Goal: Transaction & Acquisition: Purchase product/service

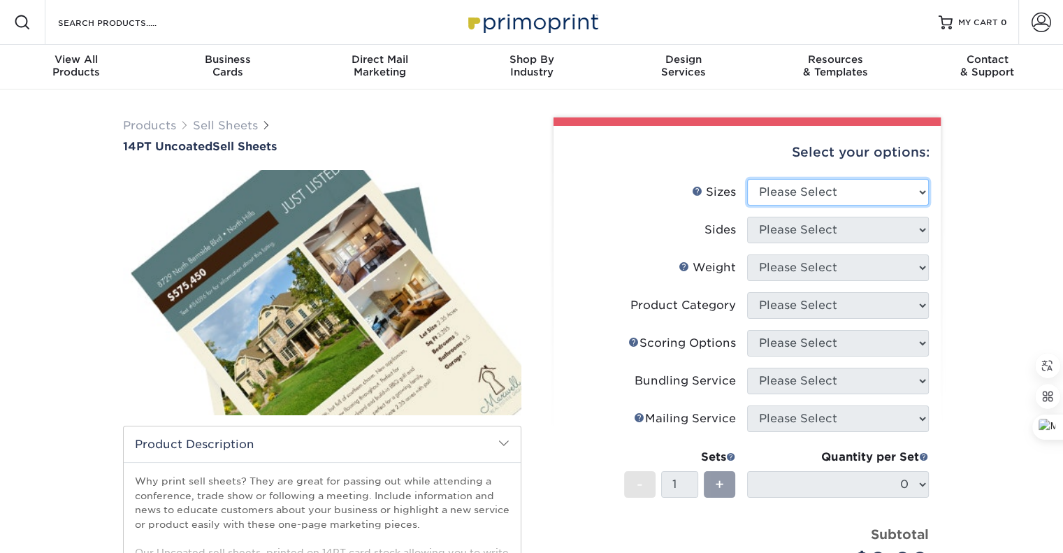
click at [919, 194] on select "Please Select 6" x 18" 7" x 12" 8" x 10" 8.5" x 11" 8.5" x 14" 9" x 12" 9" x 18…" at bounding box center [838, 192] width 182 height 27
click at [924, 191] on select "Please Select 6" x 18" 7" x 12" 8" x 10" 8.5" x 11" 8.5" x 14" 9" x 12" 9" x 18…" at bounding box center [838, 192] width 182 height 27
select select "7.00x12.00"
click at [747, 179] on select "Please Select 6" x 18" 7" x 12" 8" x 10" 8.5" x 11" 8.5" x 14" 9" x 12" 9" x 18…" at bounding box center [838, 192] width 182 height 27
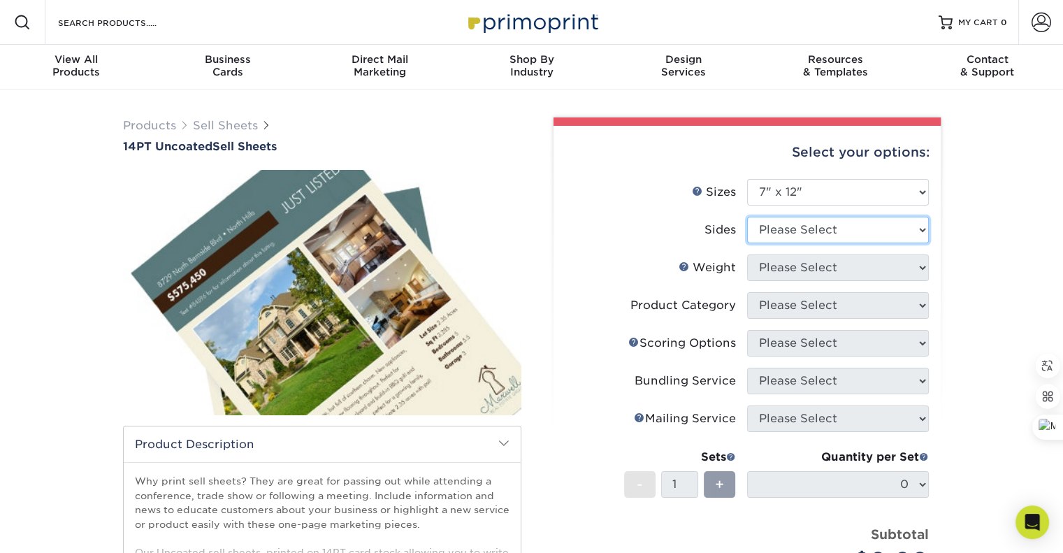
click at [920, 228] on select "Please Select Print Both Sides Print Front Only" at bounding box center [838, 230] width 182 height 27
select select "32d3c223-f82c-492b-b915-ba065a00862f"
click at [747, 217] on select "Please Select Print Both Sides Print Front Only" at bounding box center [838, 230] width 182 height 27
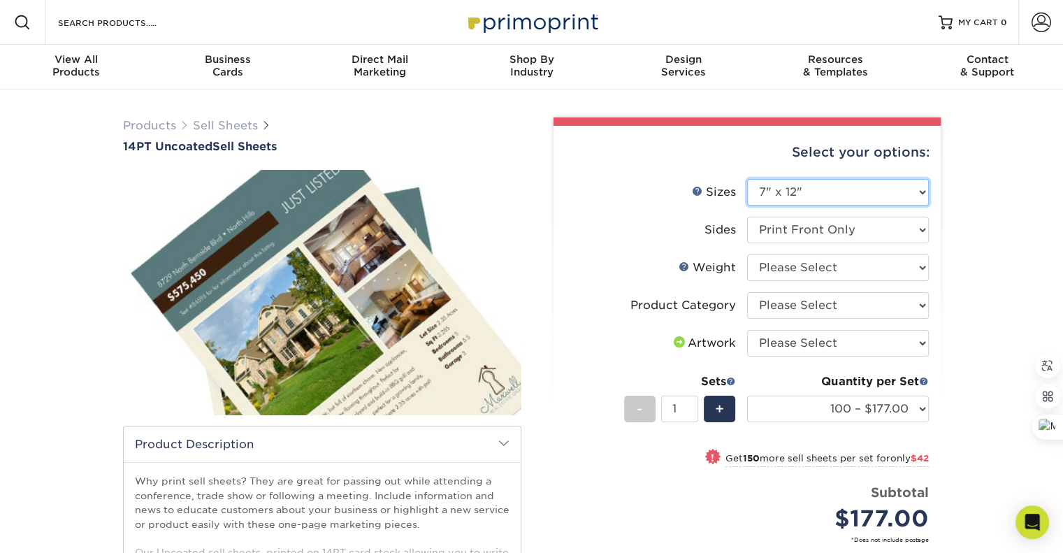
click at [920, 195] on select "Please Select 6" x 18" 7" x 12" 8" x 10" 8.5" x 11" 8.5" x 14" 9" x 12" 9" x 18…" at bounding box center [838, 192] width 182 height 27
select select "8.50x11.00"
click at [747, 179] on select "Please Select 6" x 18" 7" x 12" 8" x 10" 8.5" x 11" 8.5" x 14" 9" x 12" 9" x 18…" at bounding box center [838, 192] width 182 height 27
select select
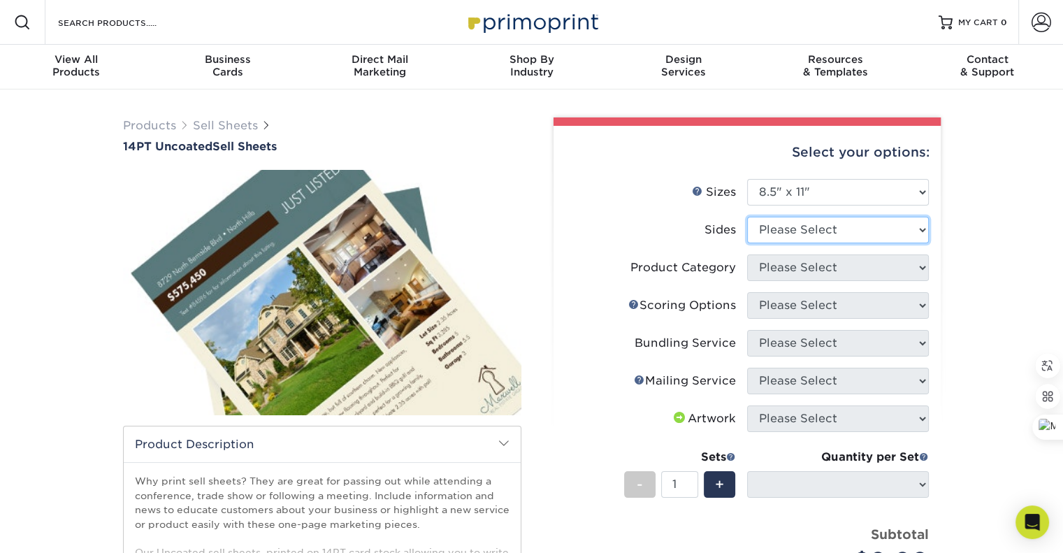
click at [922, 228] on select "Please Select Print Both Sides Print Front Only" at bounding box center [838, 230] width 182 height 27
select select "32d3c223-f82c-492b-b915-ba065a00862f"
click at [747, 217] on select "Please Select Print Both Sides Print Front Only" at bounding box center [838, 230] width 182 height 27
select select
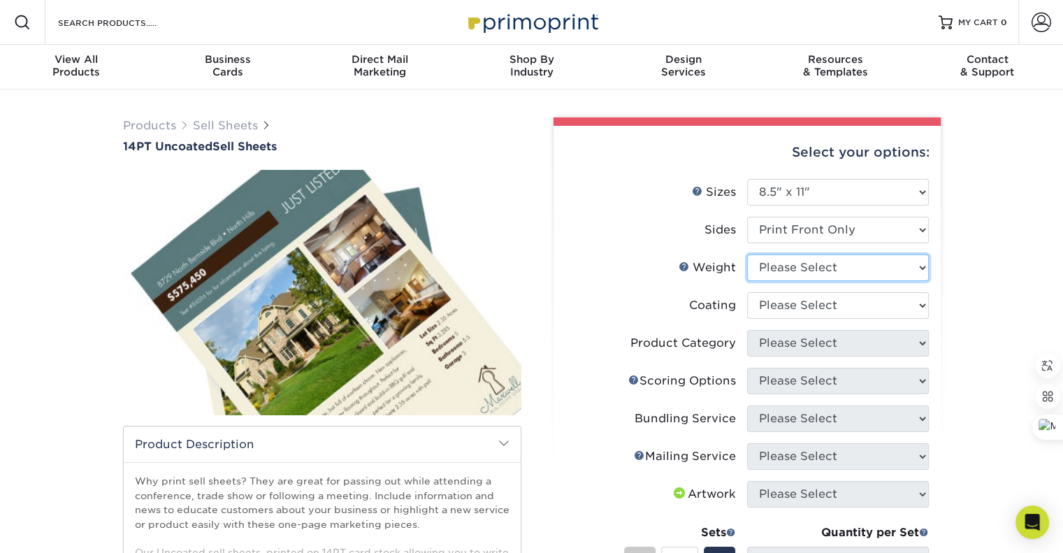
click at [923, 270] on select "Please Select 14PT 14PT Uncoated" at bounding box center [838, 267] width 182 height 27
select select "14PT"
click at [747, 254] on select "Please Select 14PT 14PT Uncoated" at bounding box center [838, 267] width 182 height 27
select select "-1"
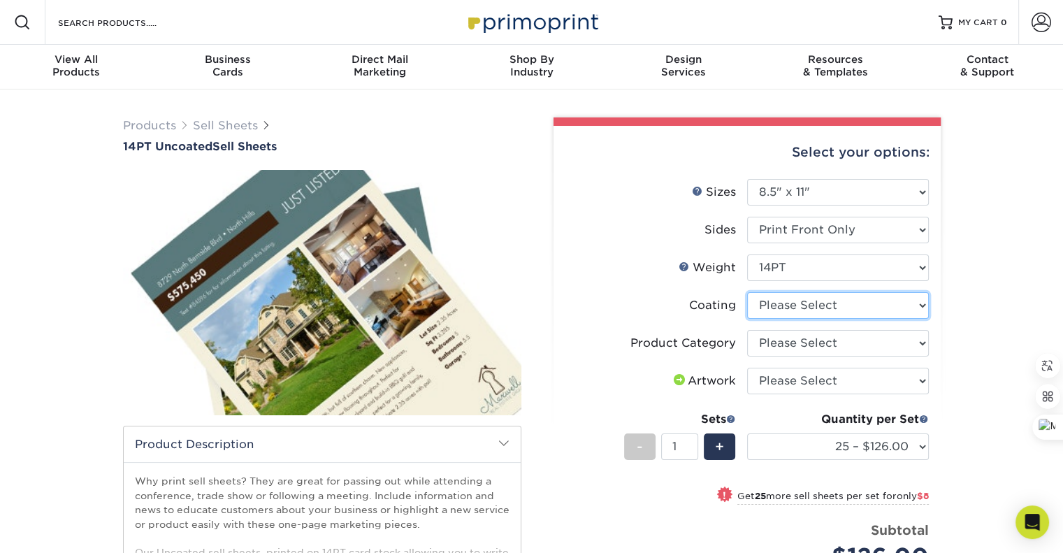
click at [925, 308] on select at bounding box center [838, 305] width 182 height 27
select select "3e7618de-abca-4bda-9f97-8b9129e913d8"
click at [747, 292] on select at bounding box center [838, 305] width 182 height 27
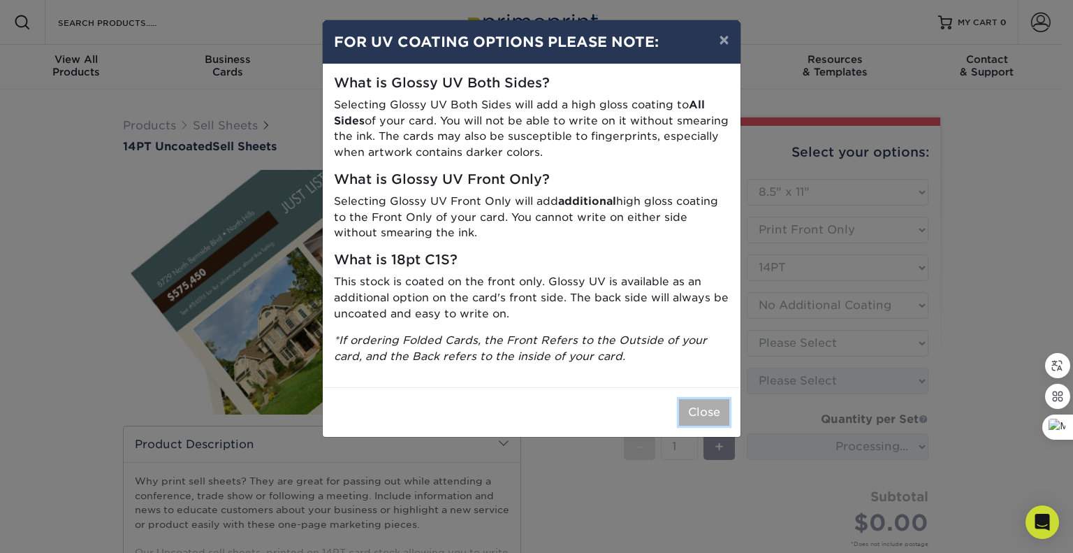
click at [702, 416] on button "Close" at bounding box center [704, 412] width 50 height 27
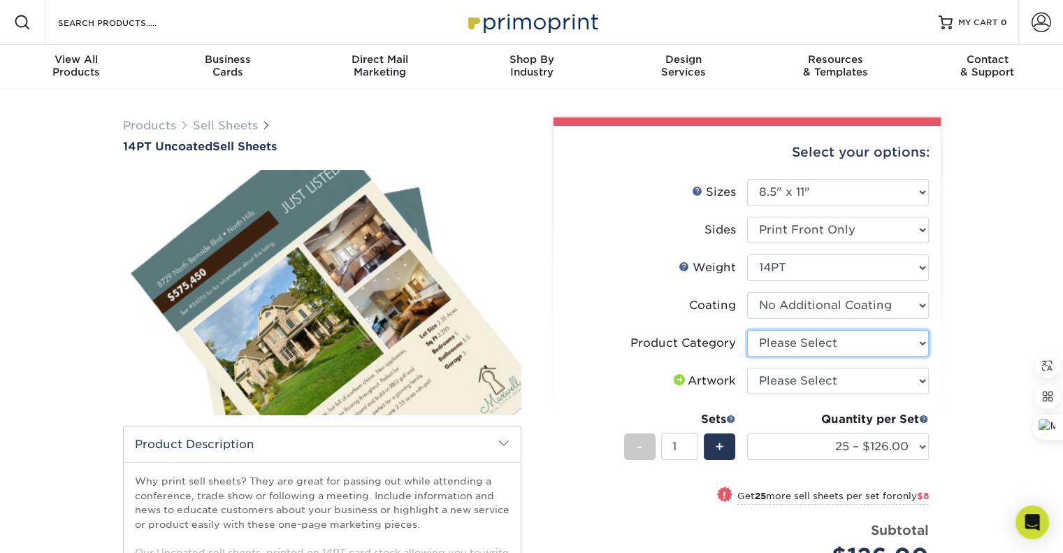
click at [921, 342] on select "Please Select Sell Sheets" at bounding box center [838, 343] width 182 height 27
select select "eddd4a87-9082-47bb-843b-3bca55f6c842"
click at [747, 330] on select "Please Select Sell Sheets" at bounding box center [838, 343] width 182 height 27
click at [921, 381] on select "Please Select I will upload files I need a design - $150" at bounding box center [838, 381] width 182 height 27
select select "upload"
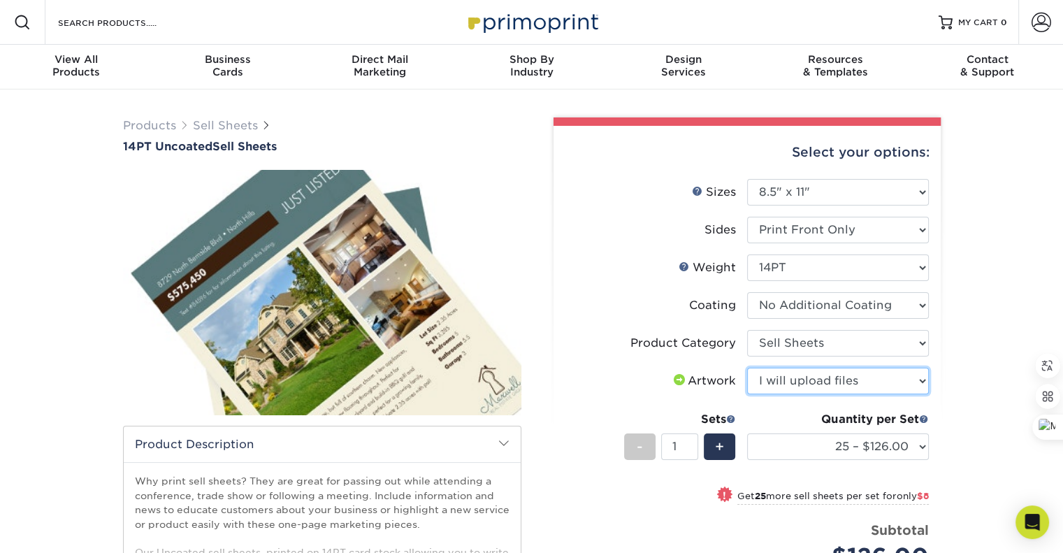
click at [747, 368] on select "Please Select I will upload files I need a design - $150" at bounding box center [838, 381] width 182 height 27
